Goal: Information Seeking & Learning: Learn about a topic

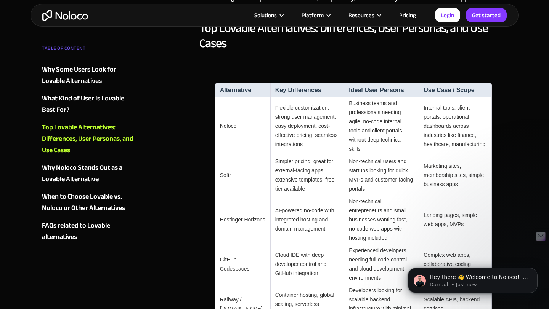
scroll to position [718, 0]
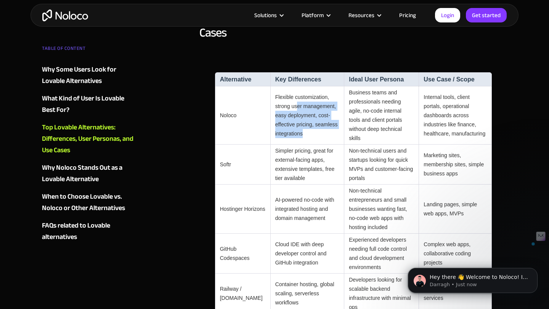
drag, startPoint x: 285, startPoint y: 92, endPoint x: 298, endPoint y: 120, distance: 31.0
click at [298, 120] on td "Flexible customization, strong user management, easy deployment, cost-effective…" at bounding box center [307, 115] width 74 height 58
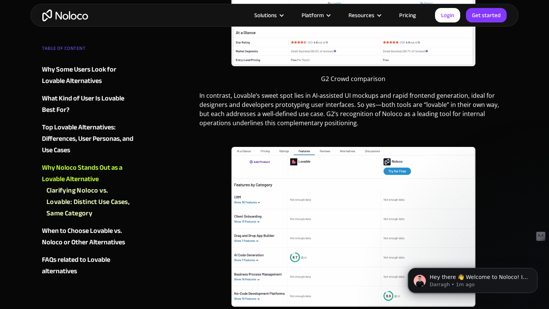
scroll to position [1443, 0]
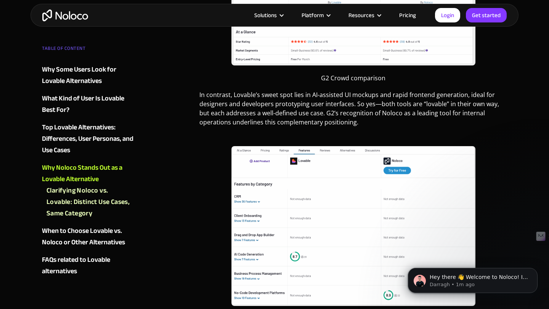
click at [79, 19] on img "home" at bounding box center [65, 16] width 46 height 12
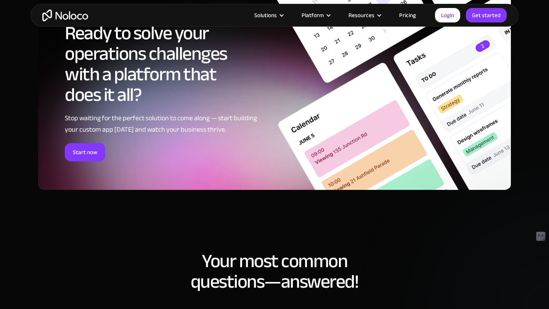
scroll to position [3674, 0]
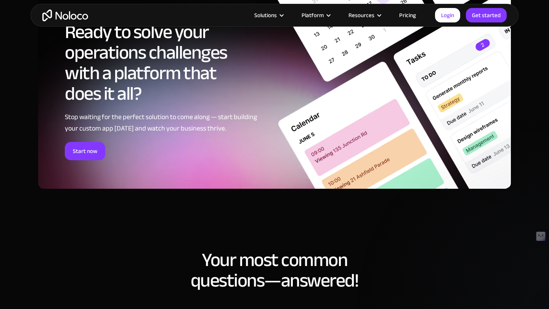
click at [408, 16] on link "Pricing" at bounding box center [407, 15] width 36 height 10
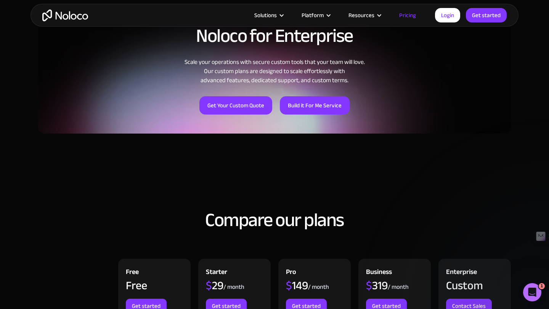
scroll to position [608, 0]
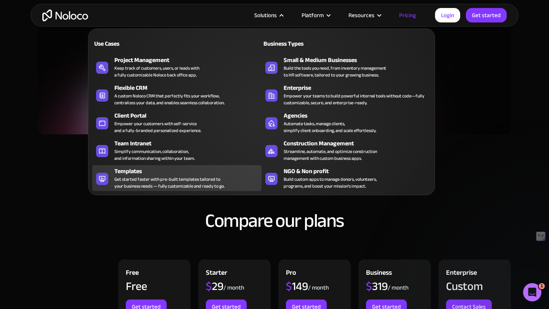
click at [157, 176] on div "Get started faster with pre-built templates tailored to your business needs — f…" at bounding box center [169, 183] width 110 height 14
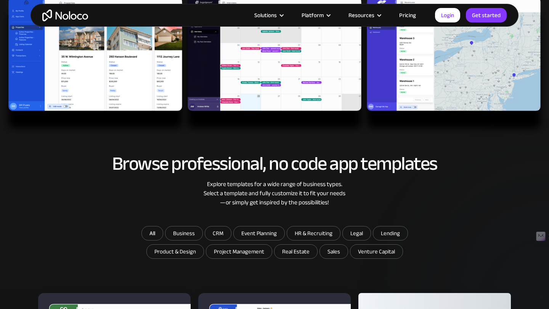
scroll to position [272, 0]
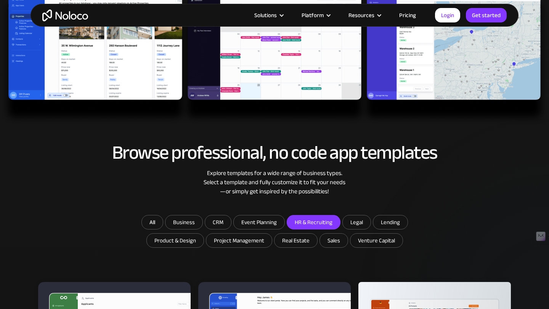
click at [318, 218] on input "HR & Recruiting" at bounding box center [313, 223] width 53 height 14
checkbox input "true"
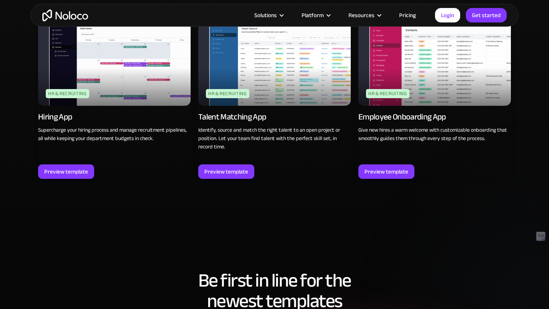
scroll to position [765, 0]
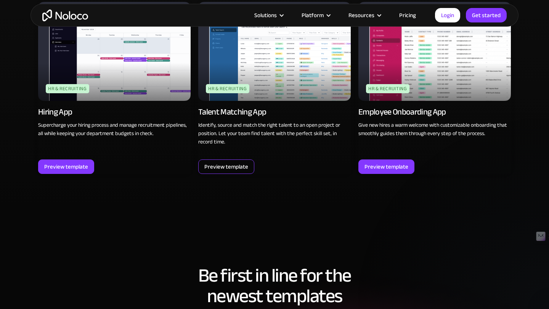
click at [225, 173] on div "Preview template" at bounding box center [226, 167] width 56 height 14
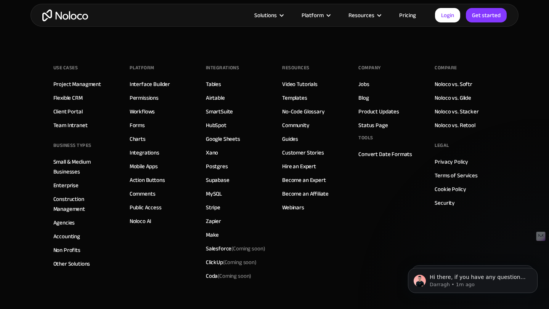
scroll to position [1225, 0]
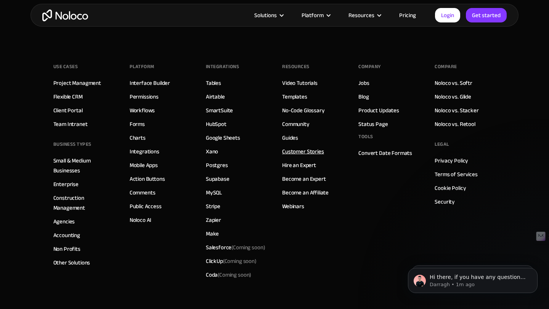
click at [291, 149] on link "Customer Stories" at bounding box center [303, 152] width 42 height 10
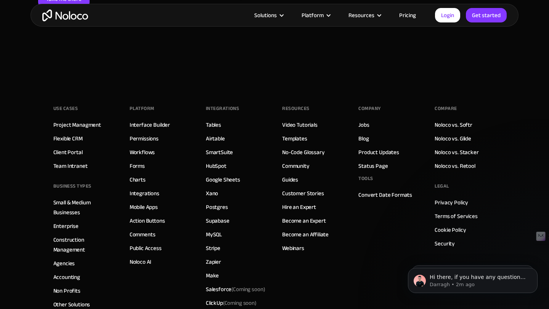
scroll to position [2163, 0]
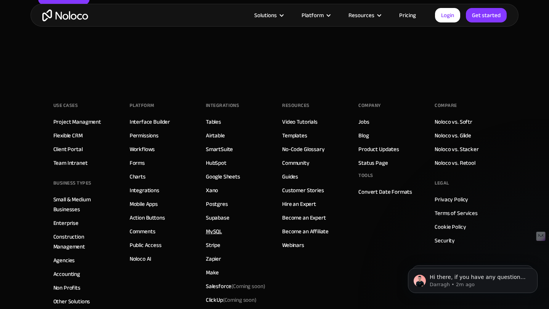
click at [215, 227] on link "MySQL" at bounding box center [214, 232] width 16 height 10
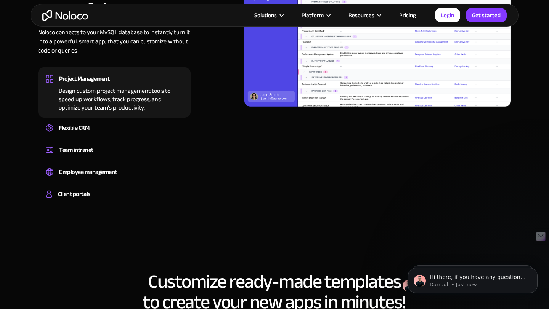
scroll to position [644, 0]
